Goal: Task Accomplishment & Management: Complete application form

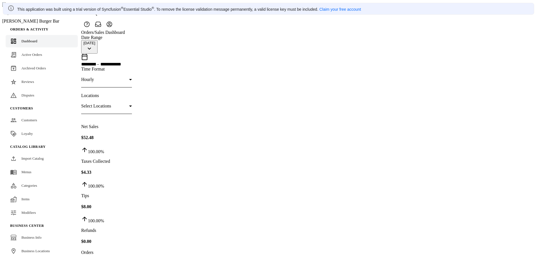
click at [336, 9] on link "Claim your free account" at bounding box center [341, 9] width 42 height 5
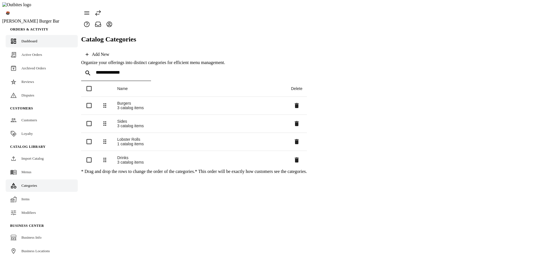
click at [30, 39] on span "Dashboard" at bounding box center [29, 41] width 16 height 4
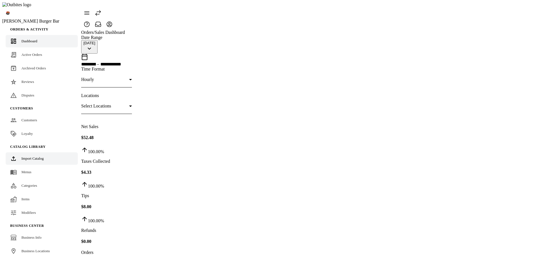
click at [32, 154] on link "Import Catalog" at bounding box center [42, 158] width 72 height 12
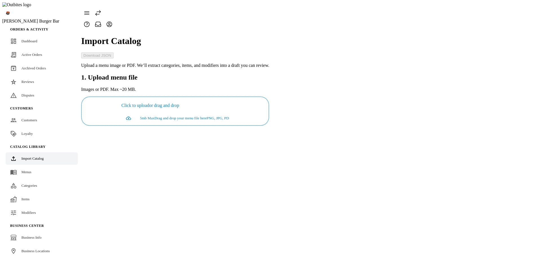
click at [113, 21] on icon at bounding box center [109, 24] width 7 height 7
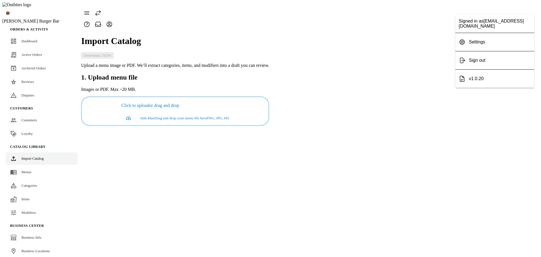
click at [486, 61] on span "Sign out" at bounding box center [477, 60] width 17 height 5
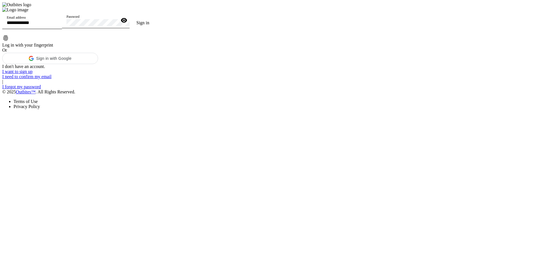
click at [58, 25] on input "Email address" at bounding box center [32, 22] width 51 height 5
click at [58, 25] on input "**********" at bounding box center [32, 22] width 51 height 5
type input "**********"
click at [33, 74] on link "I want to sign up" at bounding box center [17, 71] width 30 height 5
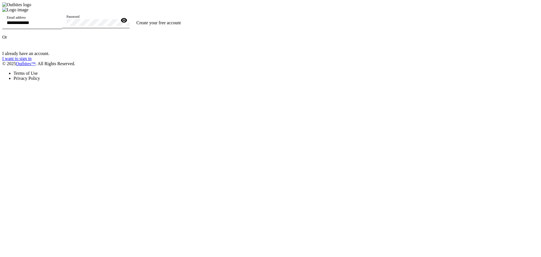
click at [58, 25] on input "Email address" at bounding box center [32, 22] width 51 height 5
click at [188, 7] on div at bounding box center [95, 7] width 186 height 0
drag, startPoint x: 316, startPoint y: 191, endPoint x: 281, endPoint y: 193, distance: 34.4
click at [188, 61] on div "I already have an account. I want to sign in" at bounding box center [95, 56] width 186 height 10
copy link "I want to sign in"
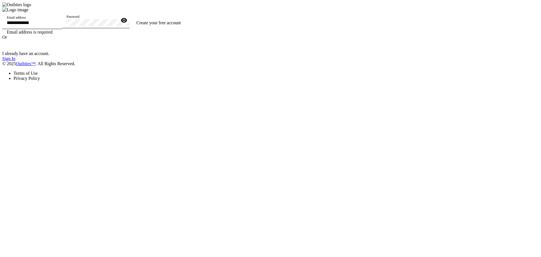
click at [16, 61] on link "Sign In" at bounding box center [8, 58] width 13 height 5
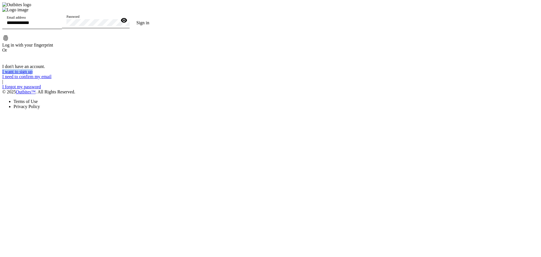
drag, startPoint x: 277, startPoint y: 181, endPoint x: 322, endPoint y: 179, distance: 44.6
click at [156, 109] on div "Email address Password Sign in Log in with your fingerprint Or I don't have an …" at bounding box center [79, 58] width 154 height 102
click at [17, 74] on link "Sign Up" at bounding box center [9, 71] width 15 height 5
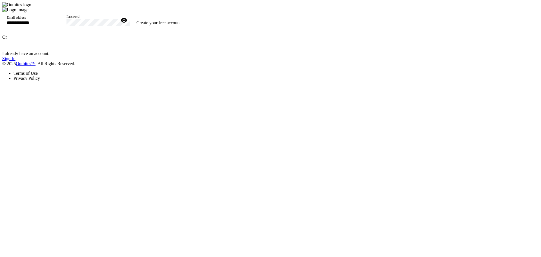
click at [58, 25] on input "Email address" at bounding box center [32, 22] width 51 height 5
click at [58, 25] on input "**********" at bounding box center [32, 22] width 51 height 5
type input "**********"
click at [188, 30] on span at bounding box center [159, 23] width 58 height 14
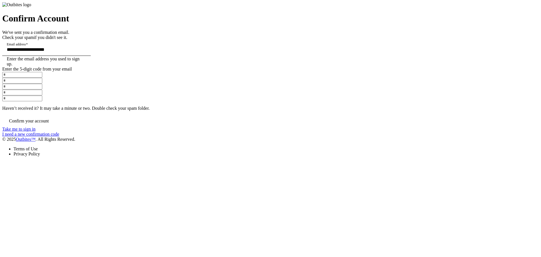
paste input "*"
type input "*"
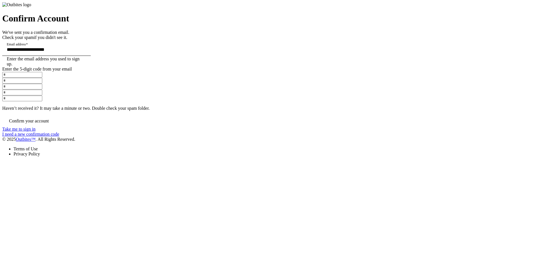
type input "*"
click at [56, 128] on span at bounding box center [28, 121] width 53 height 14
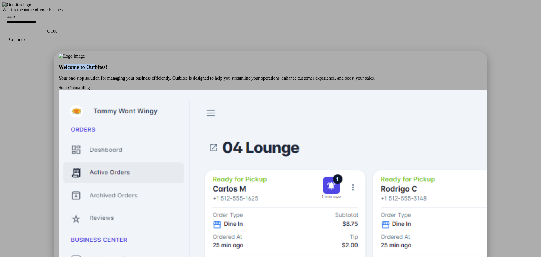
drag, startPoint x: 236, startPoint y: 111, endPoint x: 286, endPoint y: 113, distance: 50.0
click at [286, 70] on h3 "Welcome to Outbites!" at bounding box center [271, 67] width 424 height 6
copy h3 "Welcome to Ou"
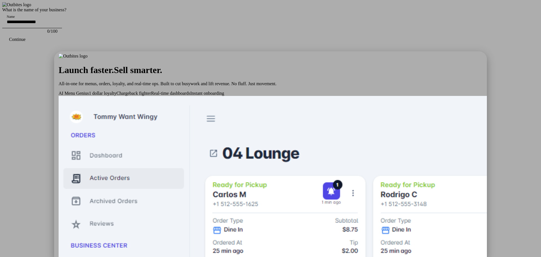
click at [462, 127] on div at bounding box center [270, 128] width 541 height 257
click at [114, 75] on span "Launch faster." at bounding box center [86, 70] width 55 height 10
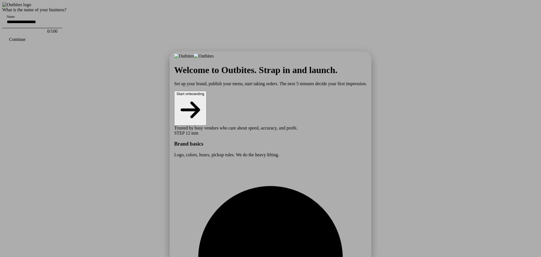
click at [207, 122] on button "Start onboarding" at bounding box center [190, 108] width 32 height 35
click at [207, 119] on button "Start onboarding" at bounding box center [190, 108] width 32 height 35
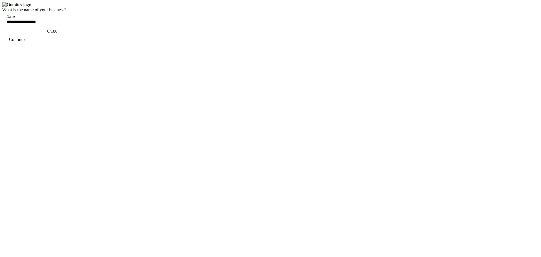
click at [58, 28] on div "Name" at bounding box center [32, 20] width 51 height 16
click at [58, 24] on input "Name" at bounding box center [32, 21] width 51 height 5
click at [58, 24] on input "**********" at bounding box center [32, 21] width 51 height 5
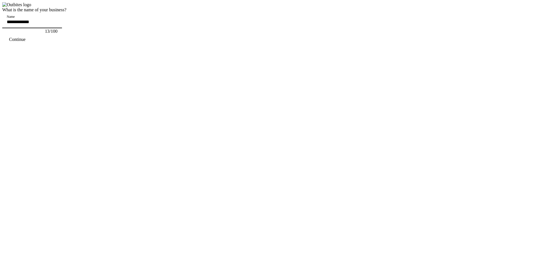
type input "**********"
click at [32, 46] on span "continue" at bounding box center [17, 40] width 30 height 14
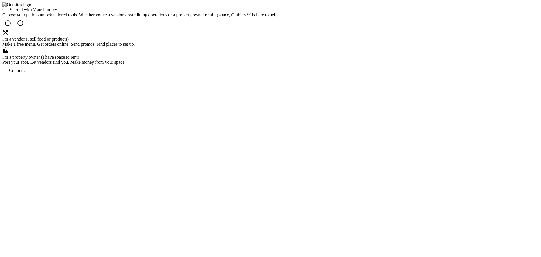
click at [213, 47] on div "I'm a vendor (I sell food or products) Make a free menu. Get orders online. Sen…" at bounding box center [140, 38] width 277 height 18
click at [279, 76] on div "Get Started with Your Journey Choose your path to unlock tailored tools. Whethe…" at bounding box center [140, 41] width 277 height 69
click at [32, 77] on span "continue" at bounding box center [17, 71] width 30 height 14
click at [279, 60] on div "I'm a property owner (I have space to rent)" at bounding box center [140, 57] width 277 height 5
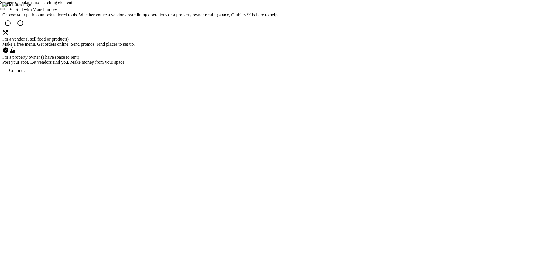
click at [243, 47] on div "Make a free menu. Get orders online. Send promos. Find places to set up." at bounding box center [140, 44] width 277 height 5
click at [279, 76] on div "Get Started with Your Journey Choose your path to unlock tailored tools. Whethe…" at bounding box center [140, 41] width 277 height 69
click at [32, 77] on span "continue" at bounding box center [17, 71] width 30 height 14
click at [5, 10] on button "Close" at bounding box center [2, 9] width 5 height 2
click at [279, 60] on div "I'm a property owner (I have space to rent)" at bounding box center [140, 57] width 277 height 5
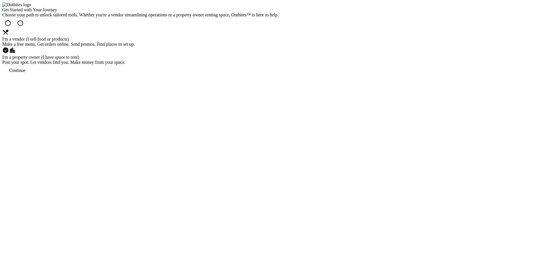
click at [32, 77] on span "continue" at bounding box center [17, 71] width 30 height 14
click at [279, 76] on div "Get Started with Your Journey Choose your path to unlock tailored tools. Whethe…" at bounding box center [140, 41] width 277 height 69
click at [230, 42] on div "I'm a vendor (I sell food or products)" at bounding box center [140, 39] width 277 height 5
click at [26, 73] on div "Continue" at bounding box center [17, 70] width 17 height 5
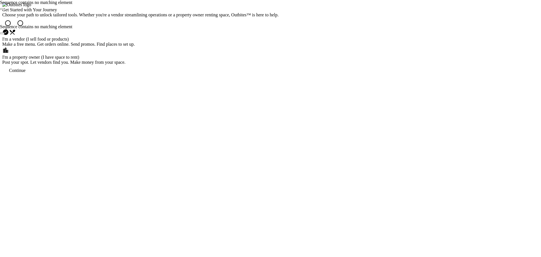
click at [279, 76] on div "Get Started with Your Journey Choose your path to unlock tailored tools. Whethe…" at bounding box center [140, 41] width 277 height 69
click at [242, 47] on div "Make a free menu. Get orders online. Send promos. Find places to set up." at bounding box center [140, 44] width 277 height 5
click at [32, 77] on span "continue" at bounding box center [17, 71] width 30 height 14
click at [279, 73] on div "Get Started with Your Journey Choose your path to unlock tailored tools. Whethe…" at bounding box center [140, 41] width 277 height 69
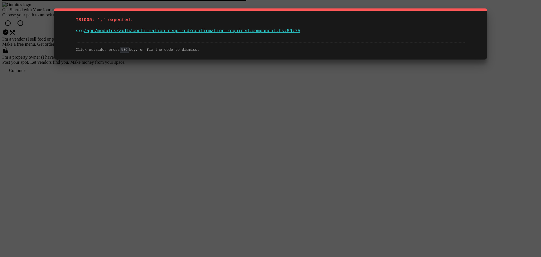
click at [418, 103] on div "TS1005: ',' expected. src /app/modules/auth/confirmation-required/confirmation-…" at bounding box center [270, 128] width 541 height 257
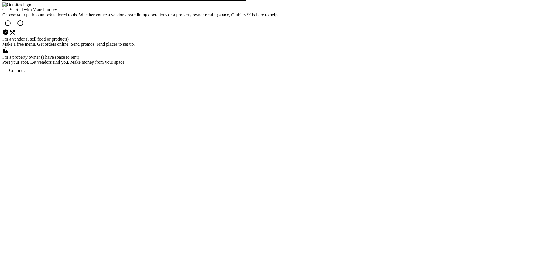
click at [87, 76] on div "Get Started with Your Journey Choose your path to unlock tailored tools. Whethe…" at bounding box center [140, 41] width 277 height 69
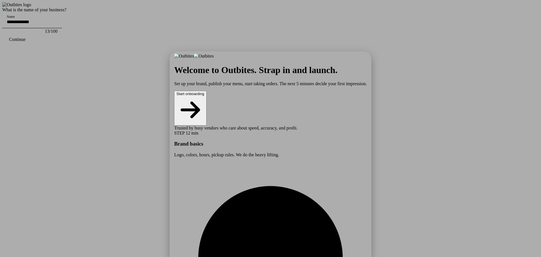
click at [493, 105] on div at bounding box center [270, 128] width 541 height 257
click at [326, 86] on p "Set up your brand, publish your menu, start taking orders. The next 5 minutes d…" at bounding box center [270, 83] width 193 height 5
